Goal: Communication & Community: Answer question/provide support

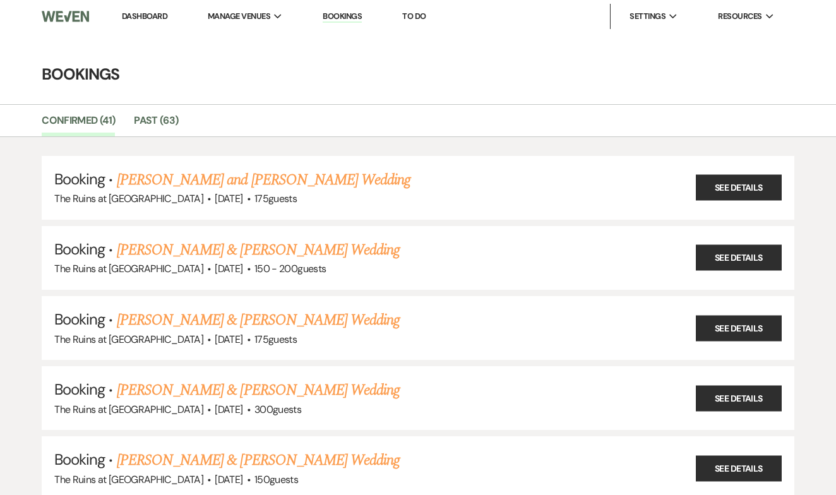
click at [725, 188] on link "See Details" at bounding box center [739, 188] width 86 height 26
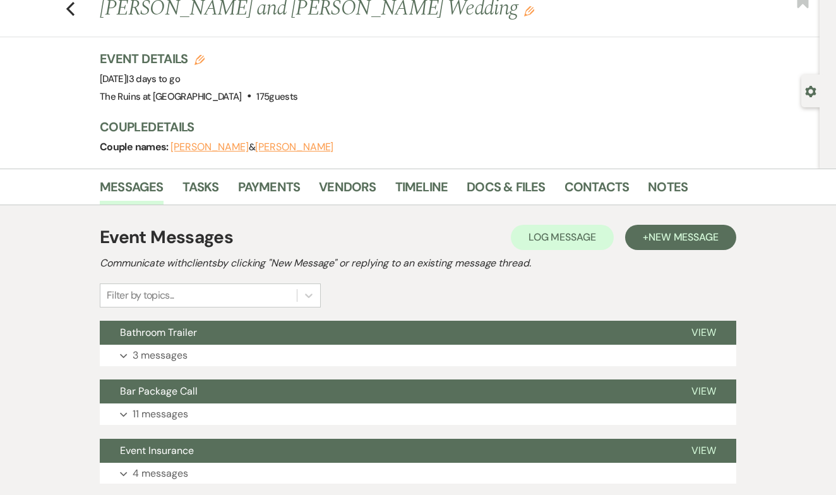
scroll to position [46, 0]
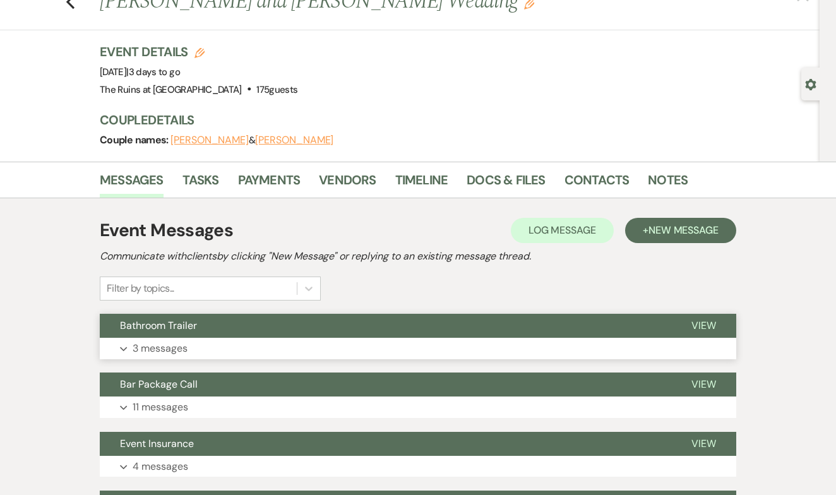
click at [699, 323] on span "View" at bounding box center [704, 325] width 25 height 13
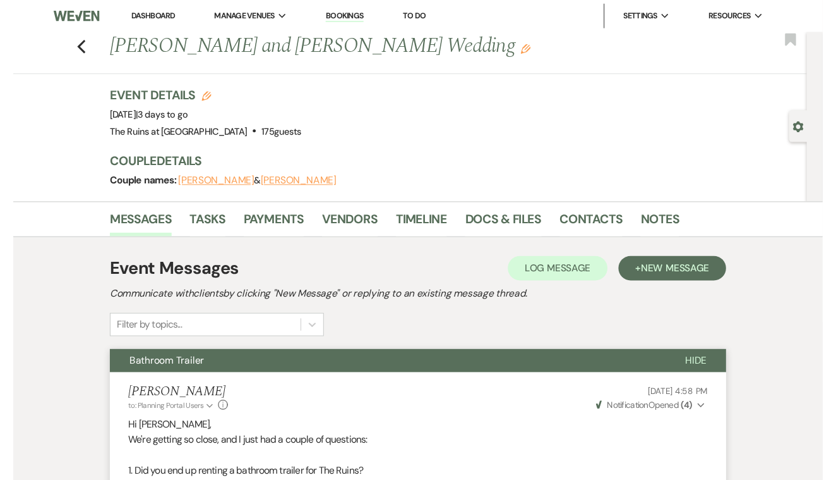
scroll to position [0, 0]
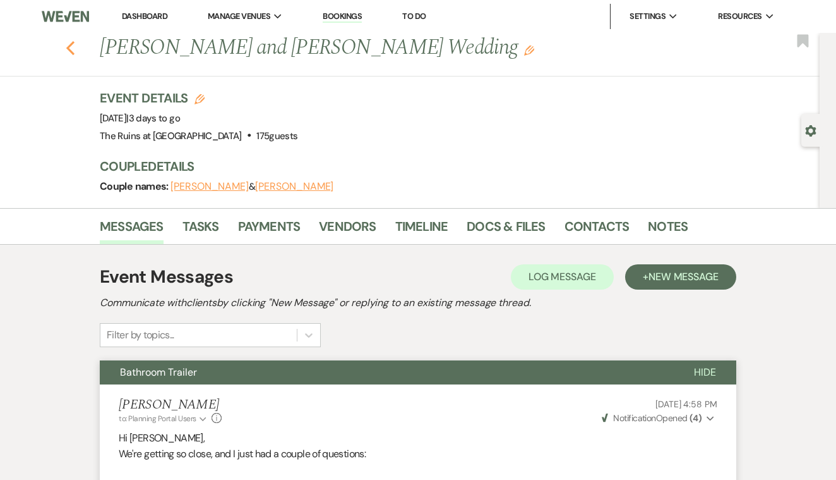
click at [73, 44] on icon "Previous" at bounding box center [70, 47] width 9 height 15
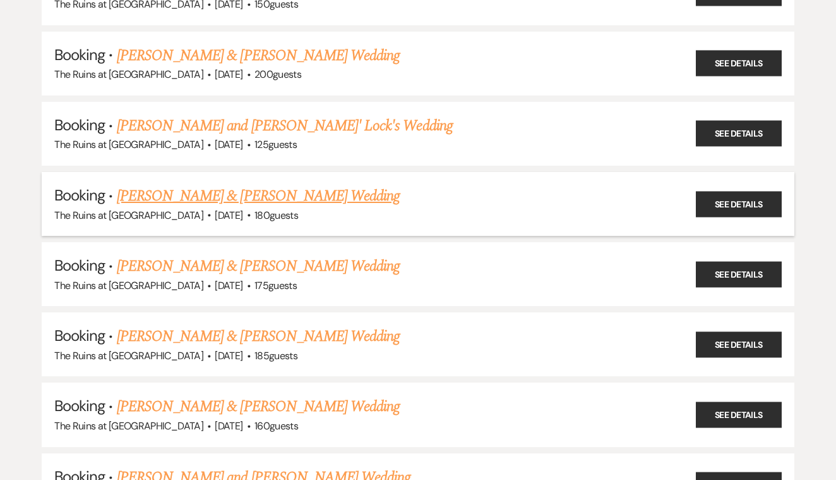
scroll to position [492, 0]
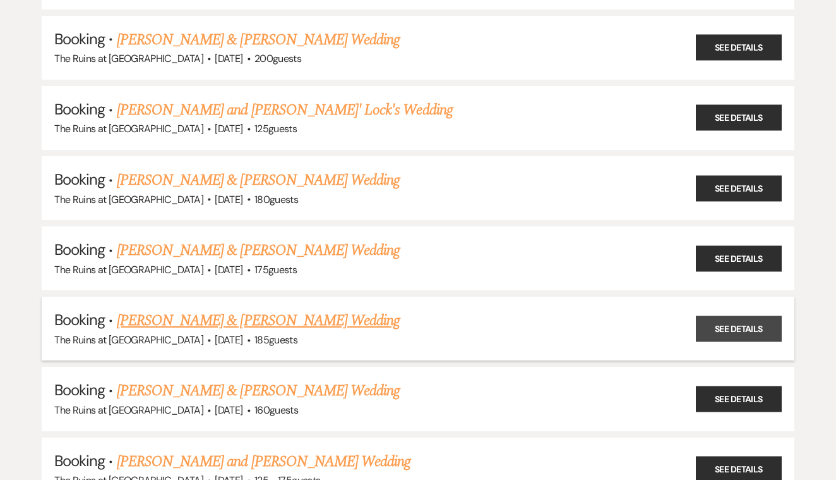
click at [736, 315] on link "See Details" at bounding box center [739, 328] width 86 height 26
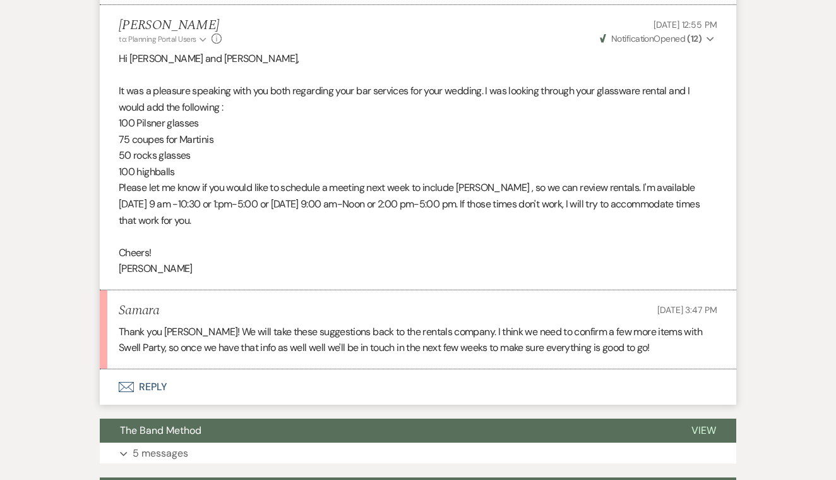
scroll to position [1522, 0]
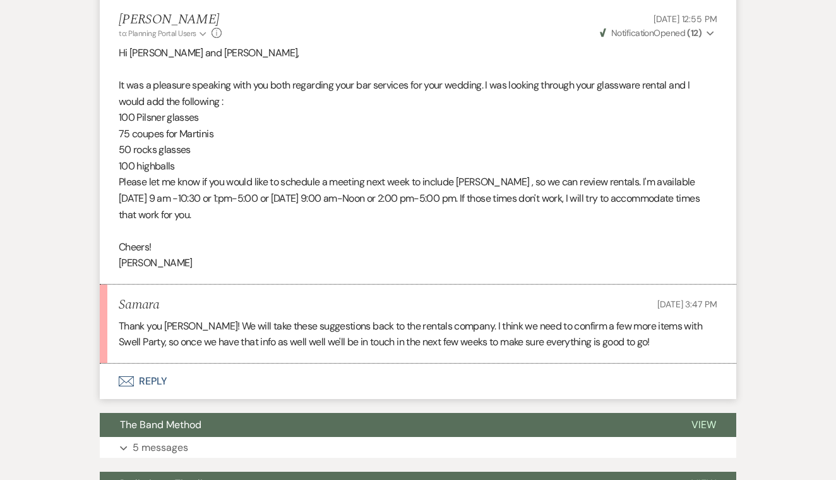
click at [154, 363] on button "Envelope Reply" at bounding box center [418, 380] width 637 height 35
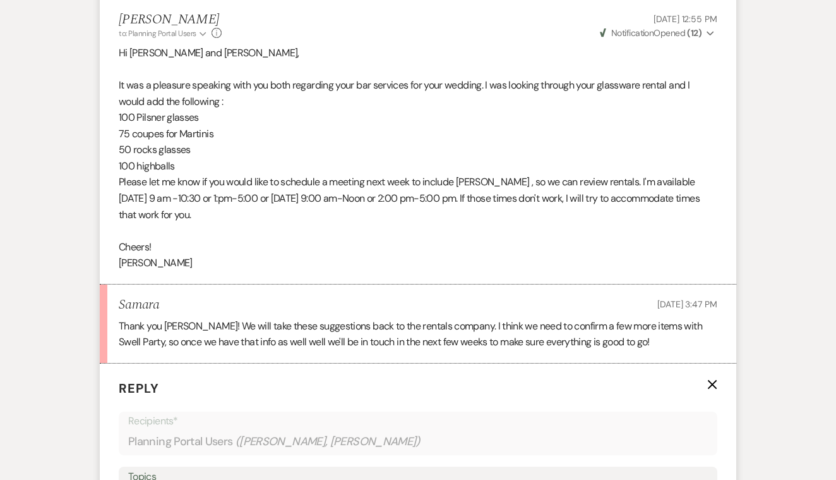
scroll to position [1751, 0]
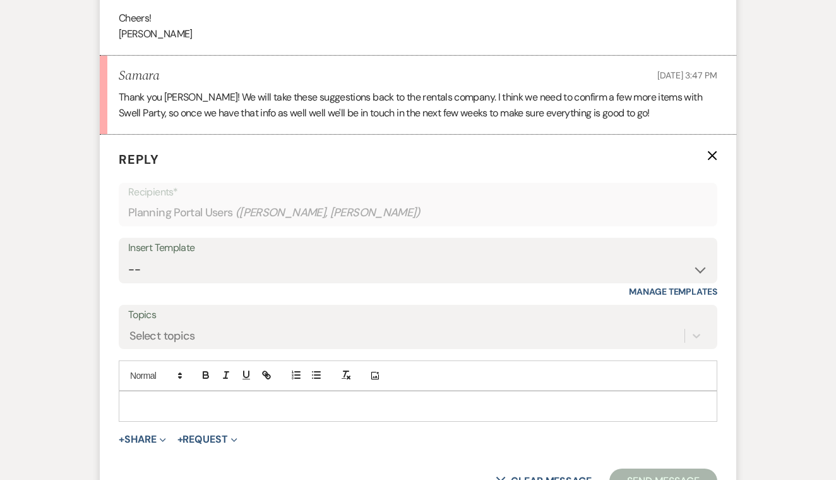
click at [162, 399] on p at bounding box center [418, 406] width 579 height 14
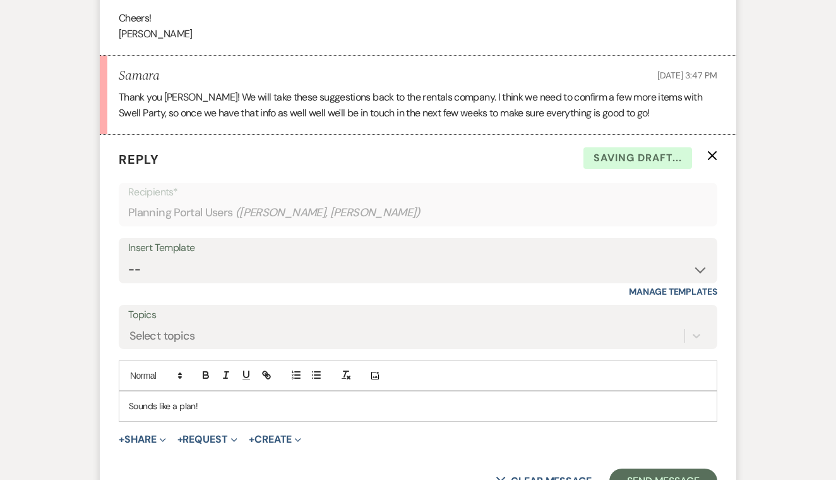
click at [135, 399] on p "Sounds like a plan!" at bounding box center [418, 406] width 579 height 14
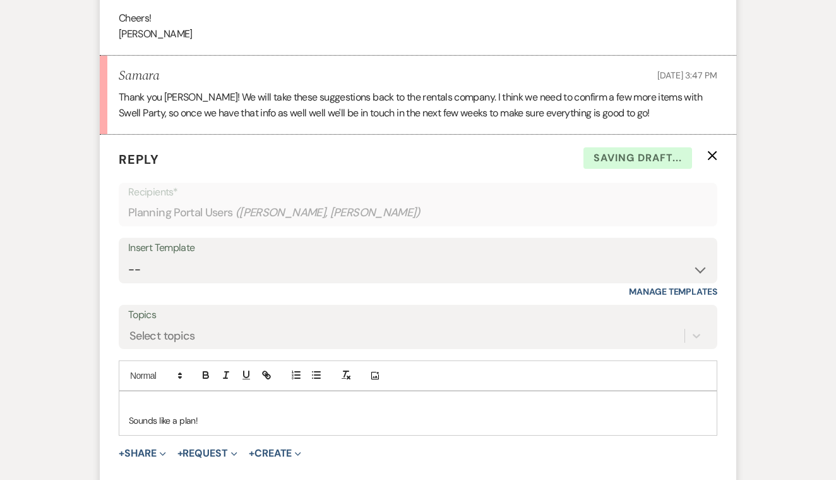
click at [138, 399] on p at bounding box center [418, 406] width 579 height 14
click at [216, 413] on p "Sounds like a plan!" at bounding box center [418, 420] width 579 height 14
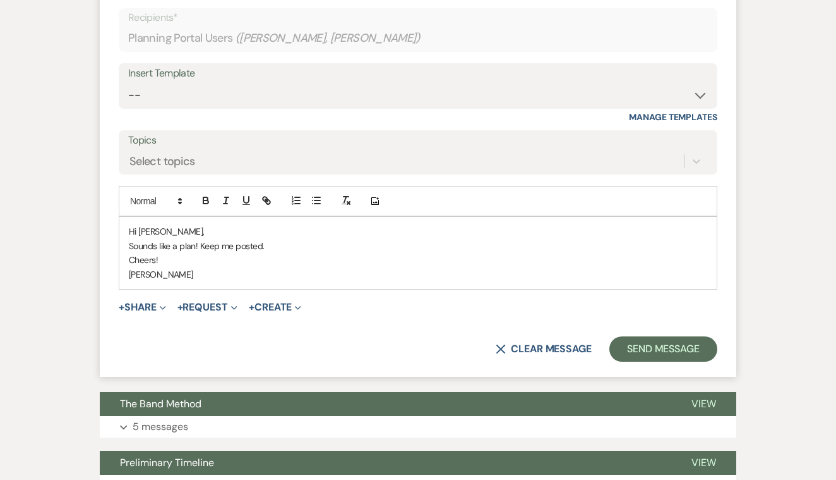
scroll to position [1925, 0]
click at [681, 336] on button "Send Message" at bounding box center [664, 348] width 108 height 25
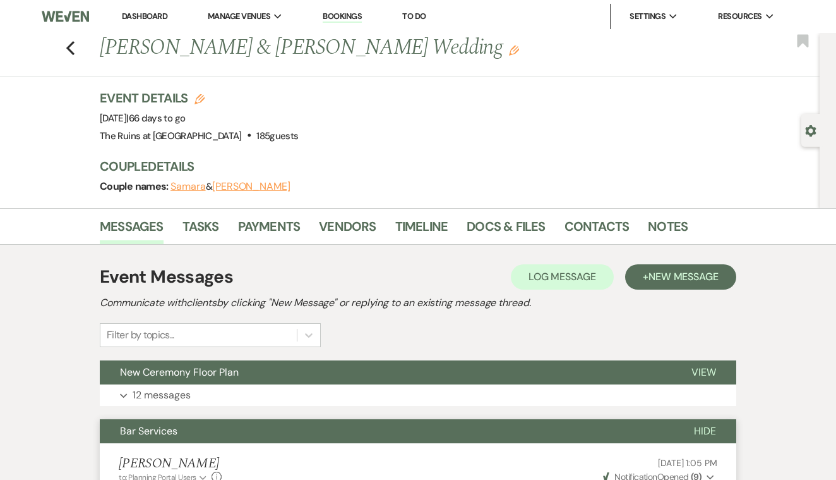
scroll to position [0, 0]
click at [66, 47] on icon "Previous" at bounding box center [70, 47] width 9 height 15
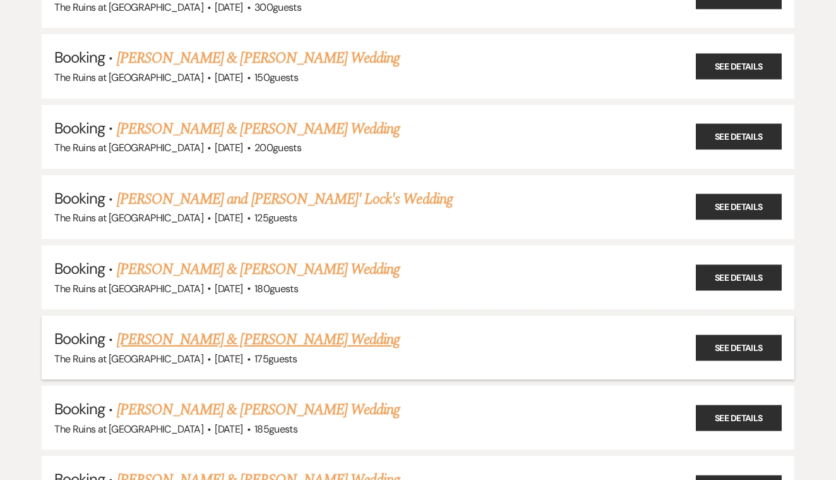
scroll to position [400, 0]
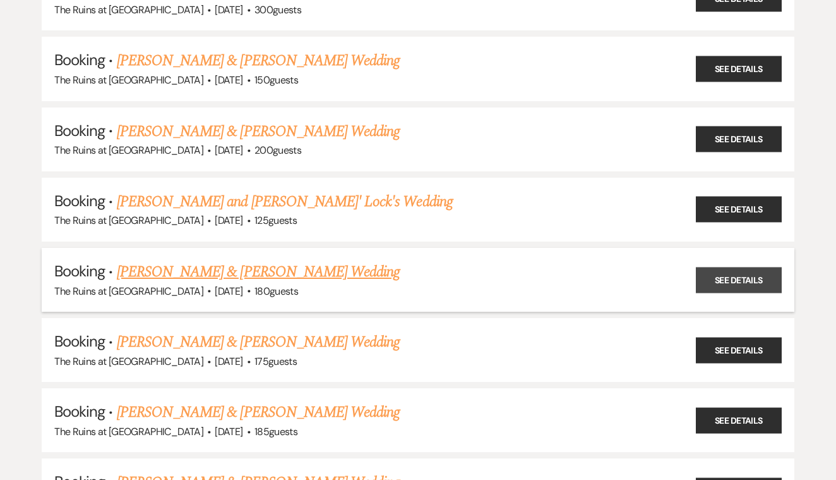
click at [740, 272] on link "See Details" at bounding box center [739, 280] width 86 height 26
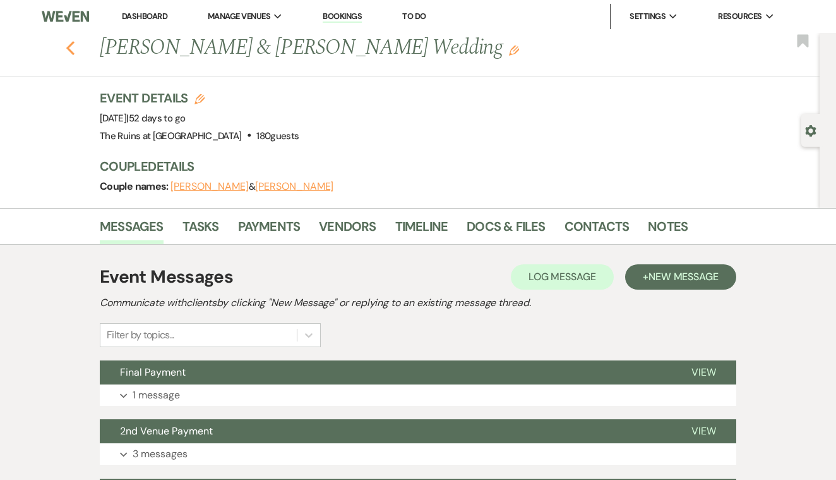
click at [71, 47] on icon "Previous" at bounding box center [70, 47] width 9 height 15
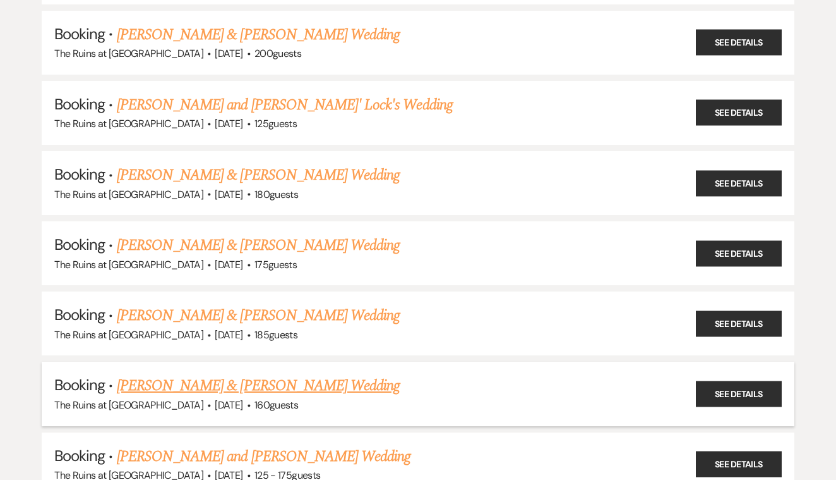
scroll to position [496, 0]
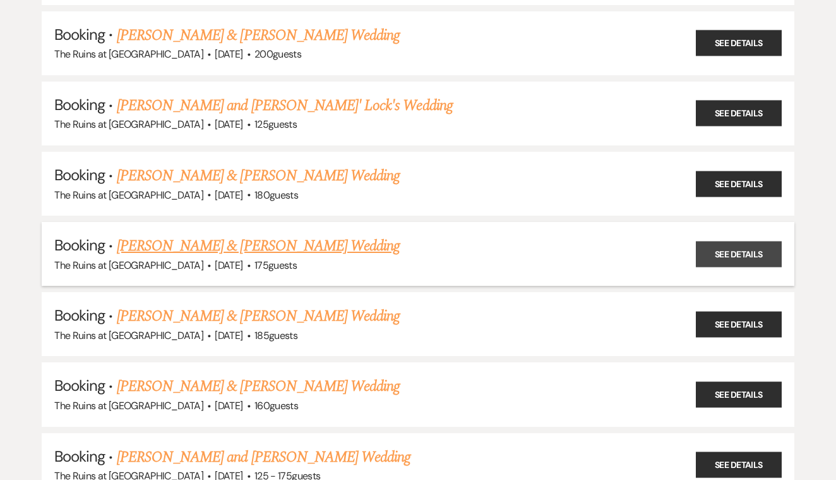
click at [758, 241] on link "See Details" at bounding box center [739, 254] width 86 height 26
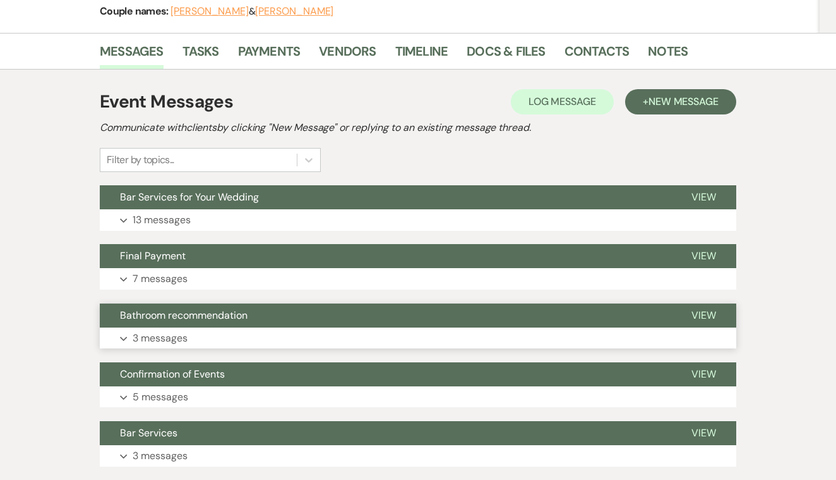
scroll to position [176, 0]
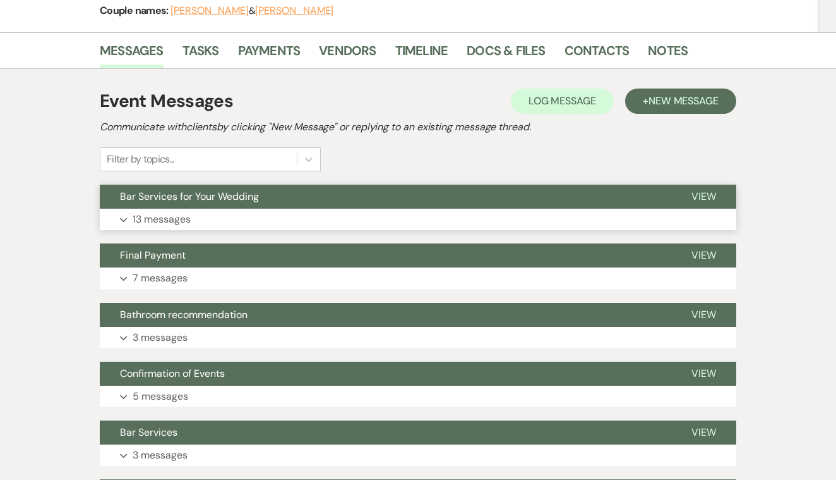
click at [703, 194] on span "View" at bounding box center [704, 196] width 25 height 13
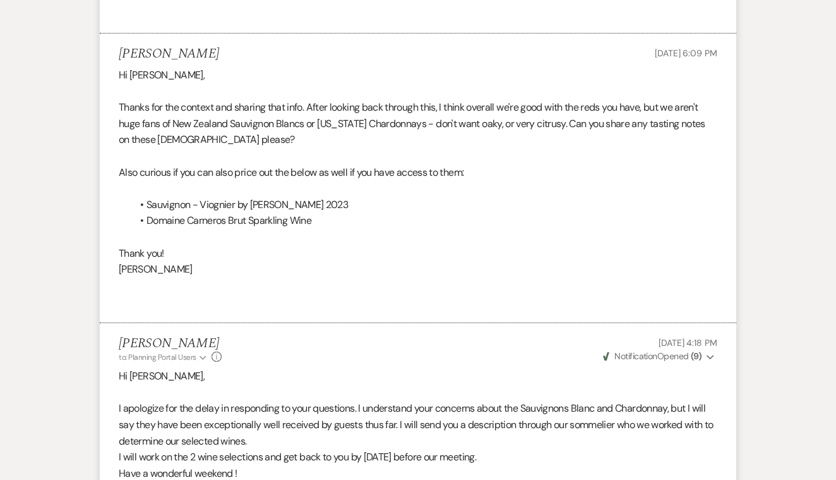
scroll to position [2245, 0]
